Goal: Task Accomplishment & Management: Use online tool/utility

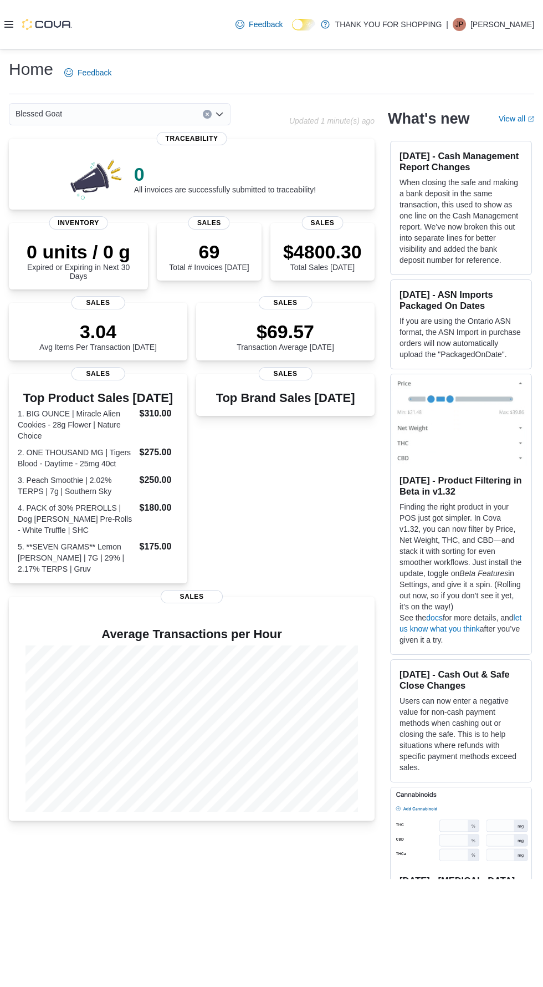
click at [9, 26] on icon at bounding box center [8, 24] width 9 height 7
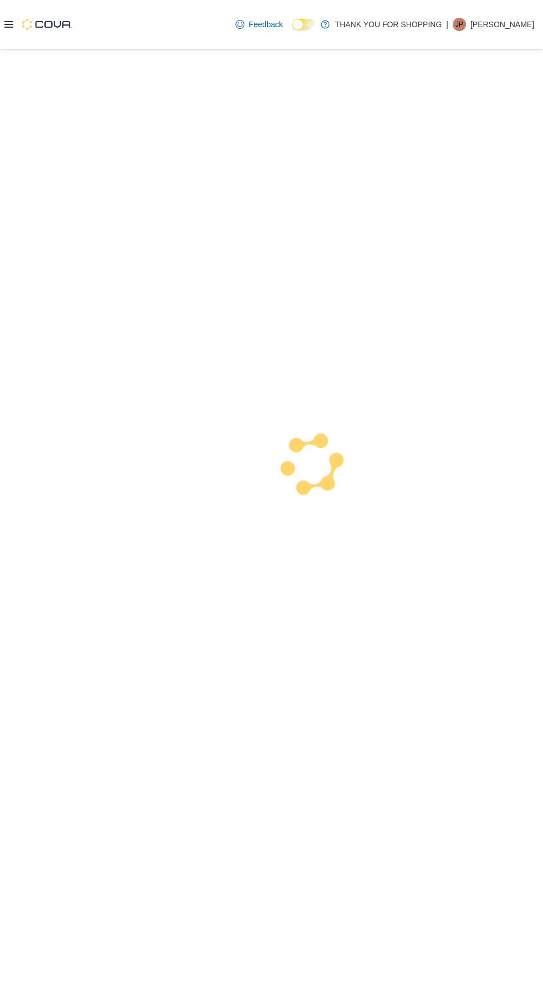
click at [58, 441] on div at bounding box center [271, 517] width 543 height 937
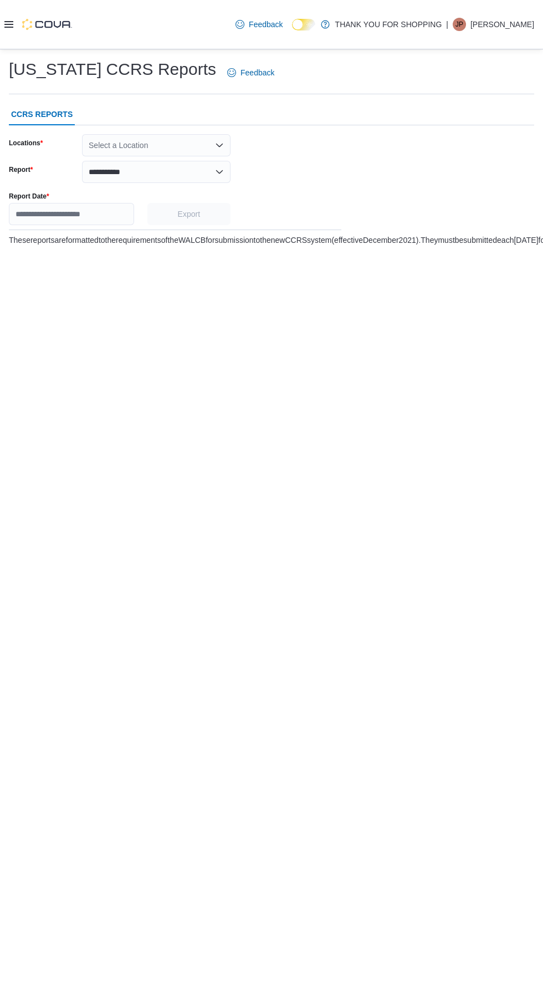
click at [27, 54] on div "**********" at bounding box center [271, 151] width 543 height 205
click at [10, 26] on icon at bounding box center [8, 24] width 9 height 7
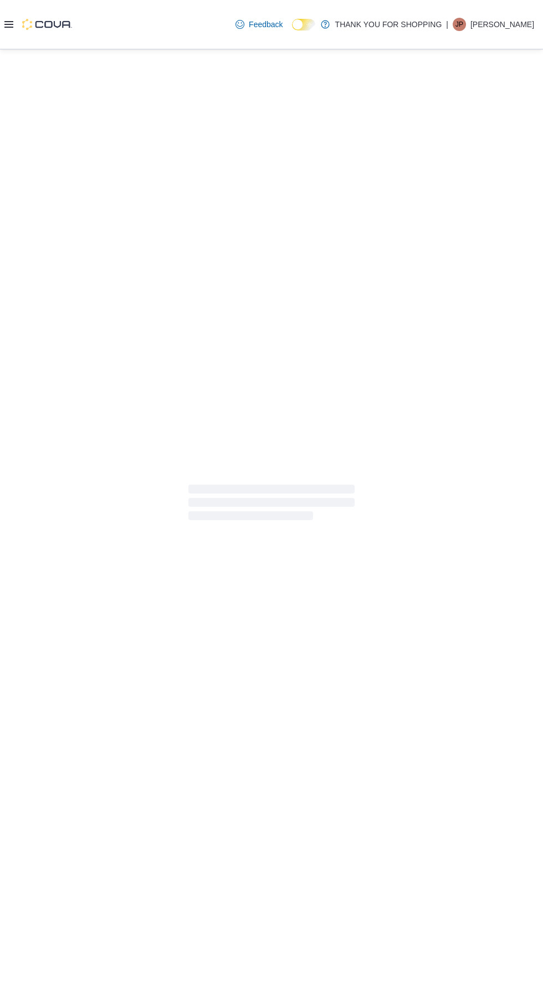
click at [54, 412] on div at bounding box center [271, 502] width 525 height 888
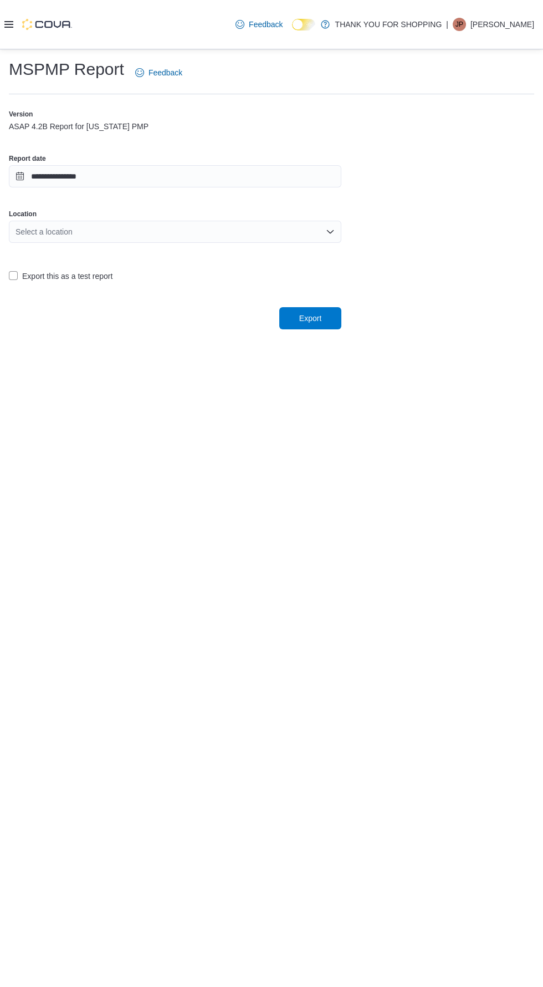
click at [9, 26] on icon at bounding box center [8, 24] width 9 height 7
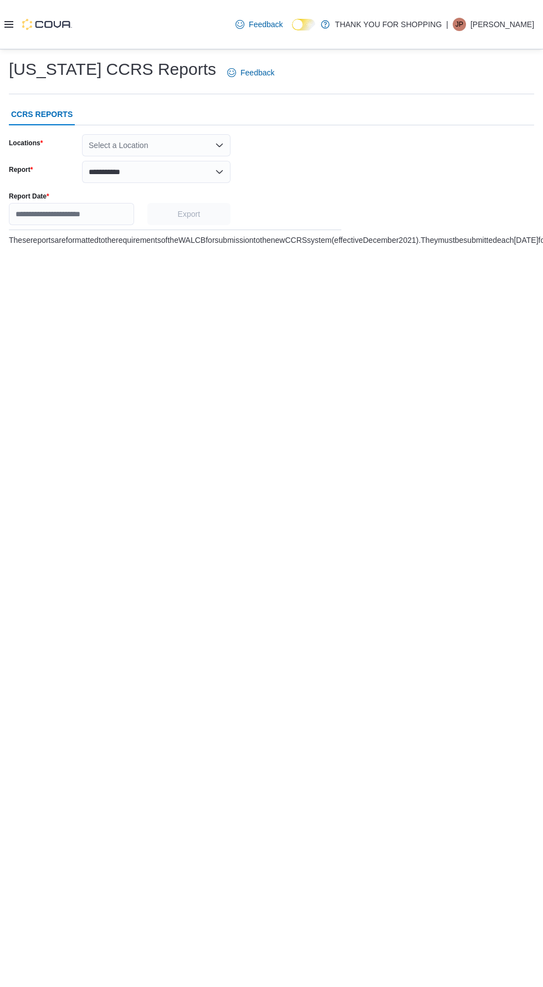
click at [50, 438] on div "**********" at bounding box center [271, 517] width 543 height 937
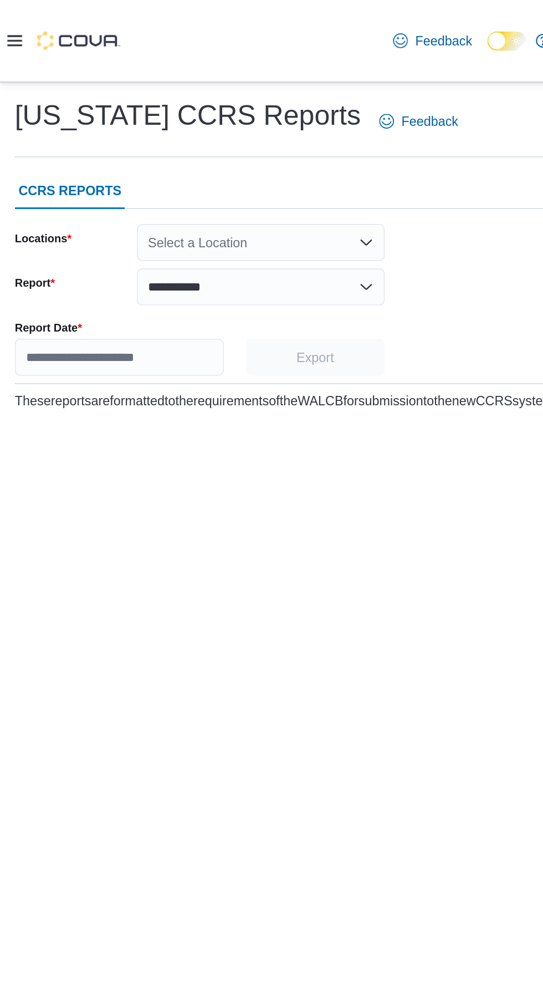
click at [9, 24] on icon at bounding box center [8, 24] width 9 height 9
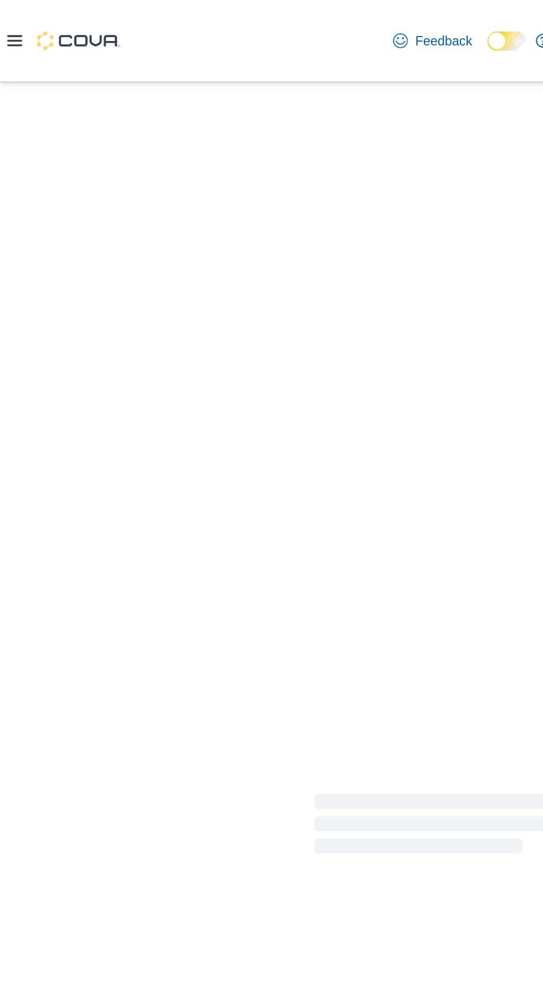
click at [42, 426] on div at bounding box center [271, 493] width 543 height 888
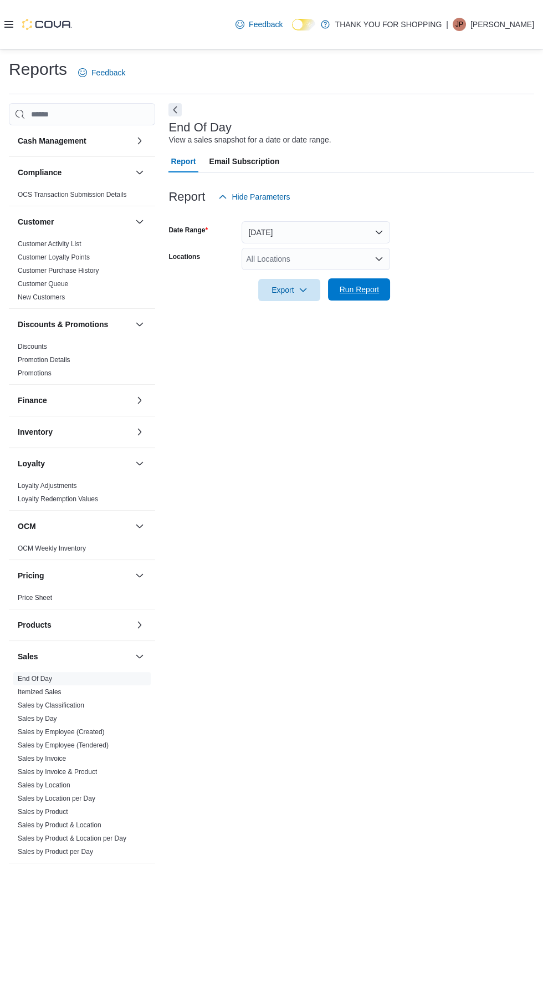
click at [371, 288] on span "Run Report" at bounding box center [360, 289] width 40 height 11
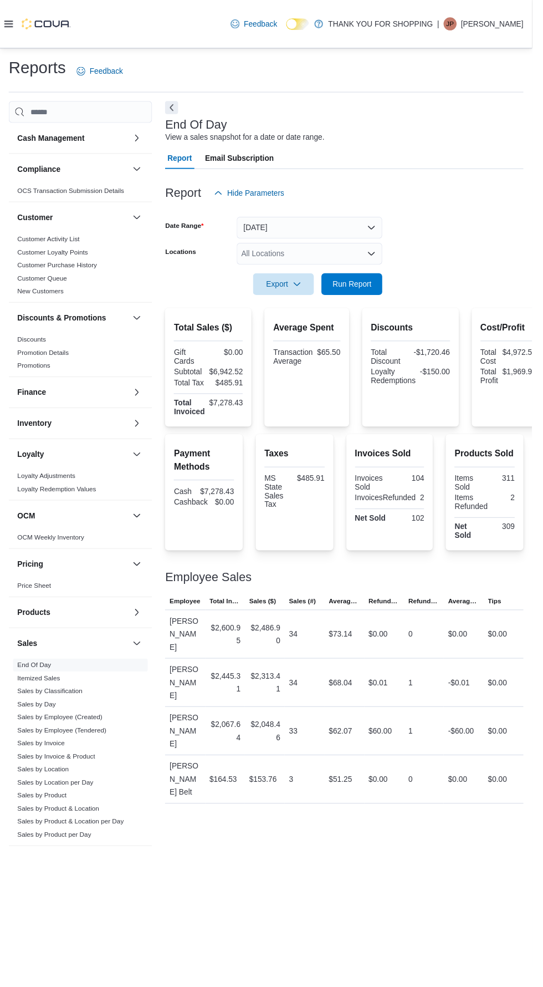
click at [304, 260] on div "All Locations" at bounding box center [316, 259] width 149 height 22
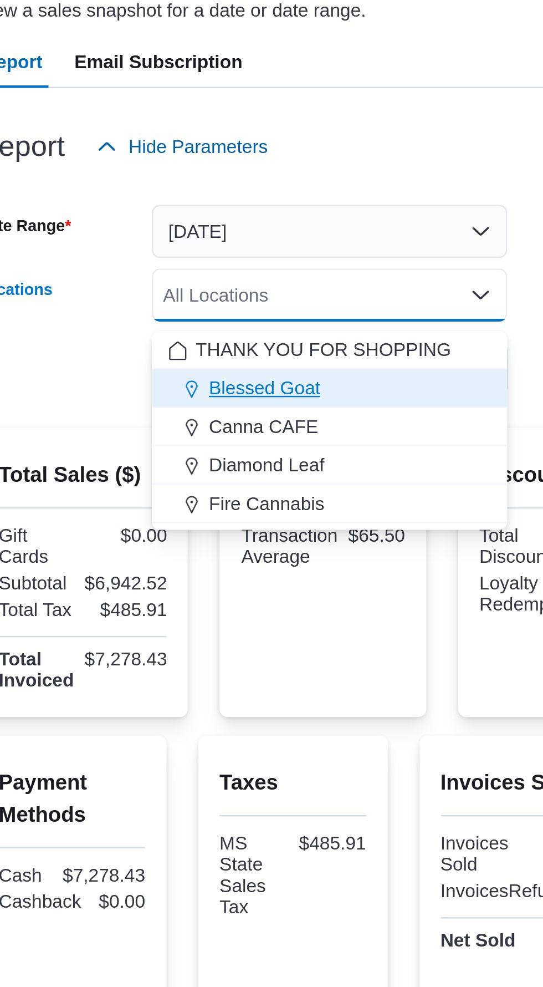
click at [308, 292] on span "Blessed Goat" at bounding box center [288, 297] width 47 height 11
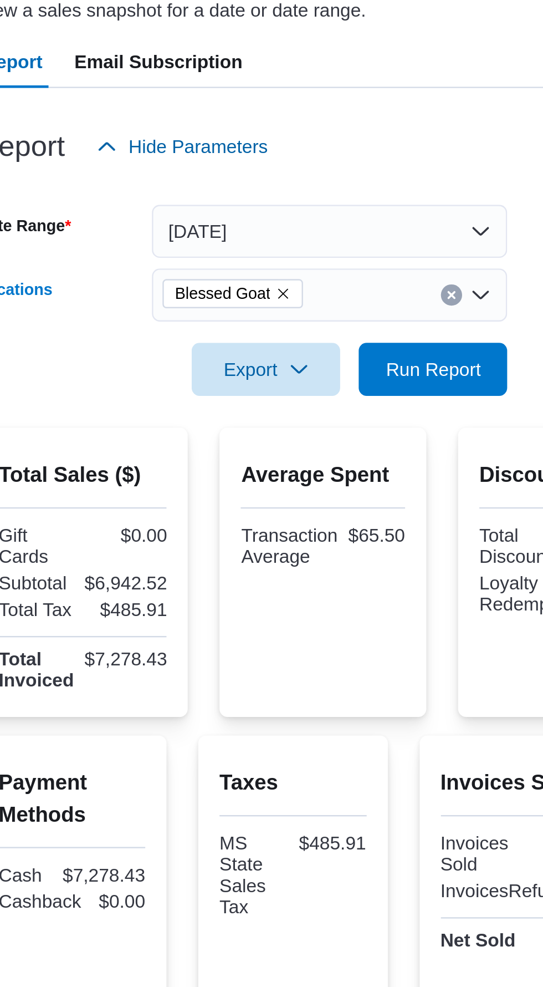
click at [345, 191] on div "Report Hide Parameters" at bounding box center [351, 197] width 366 height 22
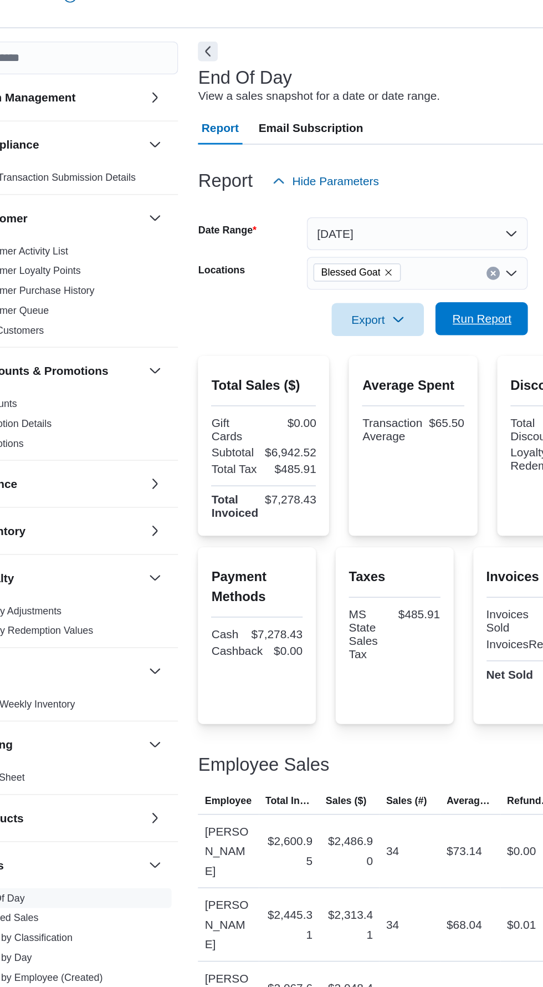
click at [349, 294] on span "Run Report" at bounding box center [360, 289] width 40 height 11
